Goal: Task Accomplishment & Management: Manage account settings

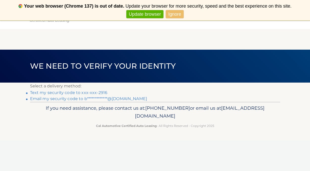
click at [85, 92] on link "Text my security code to xxx-xxx-2916" at bounding box center [69, 92] width 78 height 5
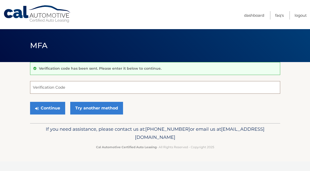
click at [85, 92] on input "Verification Code" at bounding box center [155, 87] width 250 height 13
type input "290104"
click at [30, 102] on button "Continue" at bounding box center [47, 108] width 35 height 13
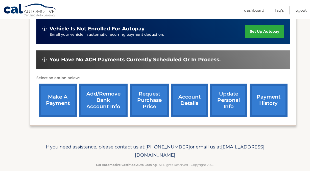
scroll to position [167, 0]
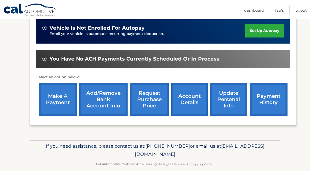
click at [50, 93] on link "make a payment" at bounding box center [58, 99] width 38 height 33
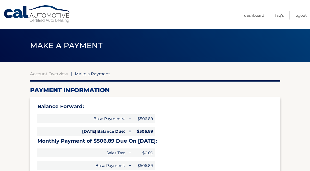
select select "MzFmM2RmNmYtZTIxOC00ZjlkLWFlYTAtZTczYmY4ODYzYTRj"
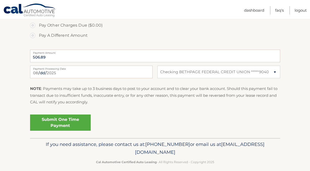
scroll to position [212, 0]
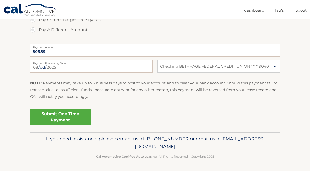
click at [71, 123] on link "Submit One Time Payment" at bounding box center [60, 117] width 61 height 16
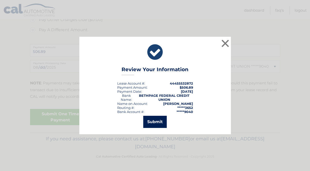
click at [160, 122] on button "Submit" at bounding box center [155, 122] width 24 height 12
